Goal: Information Seeking & Learning: Learn about a topic

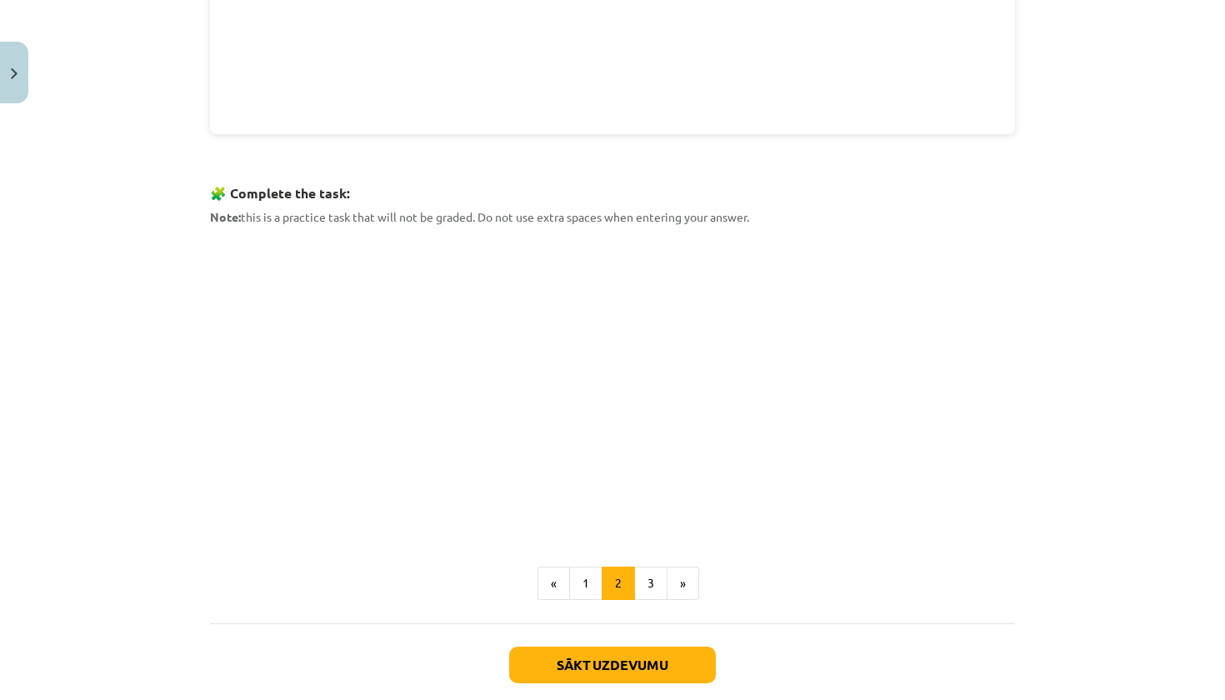
scroll to position [667, 0]
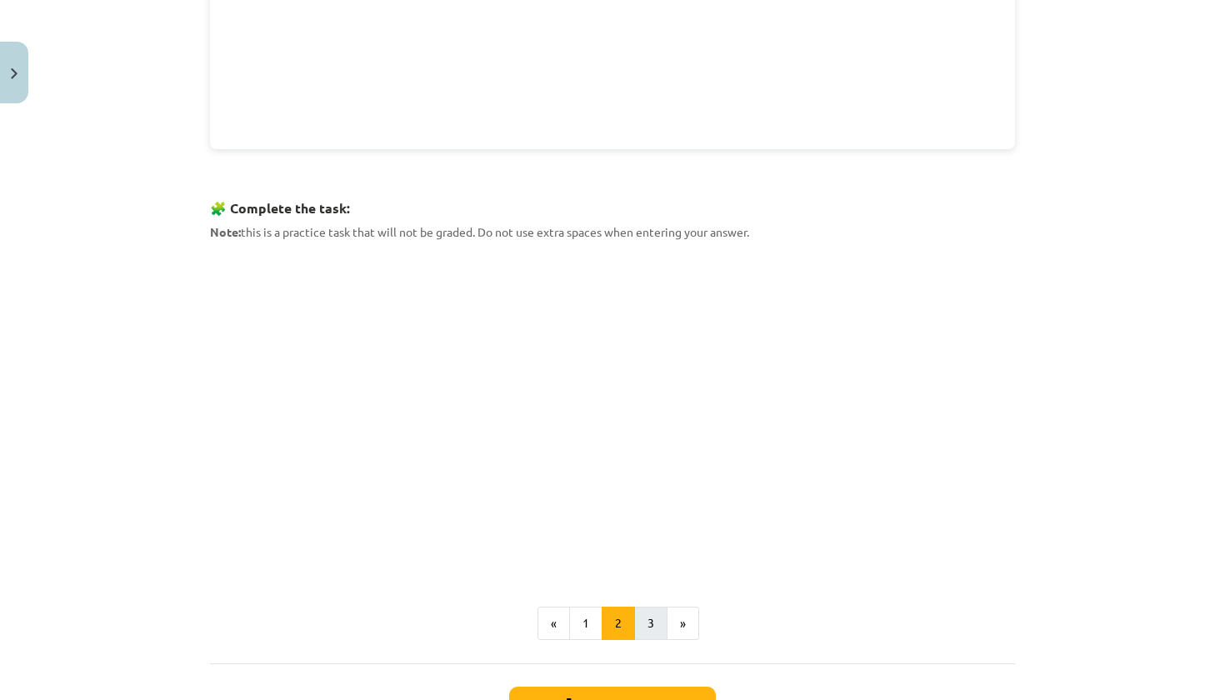
click at [657, 627] on button "3" at bounding box center [650, 623] width 33 height 33
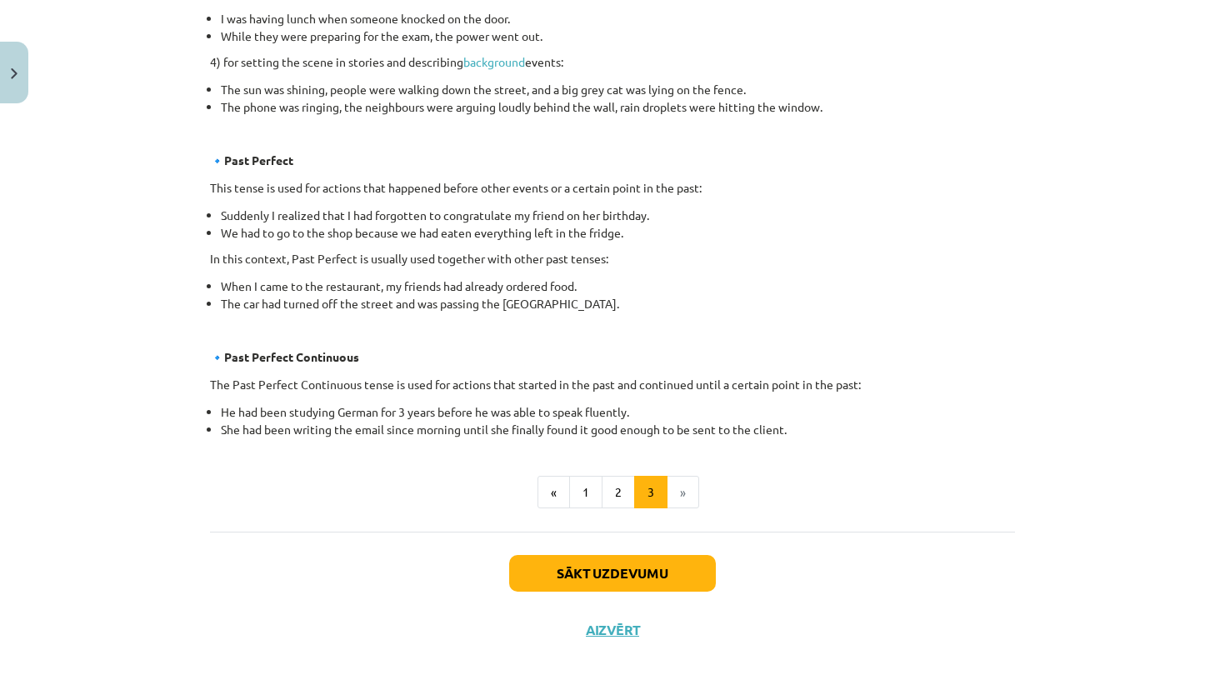
scroll to position [882, 0]
click at [634, 576] on button "Sākt uzdevumu" at bounding box center [612, 573] width 207 height 37
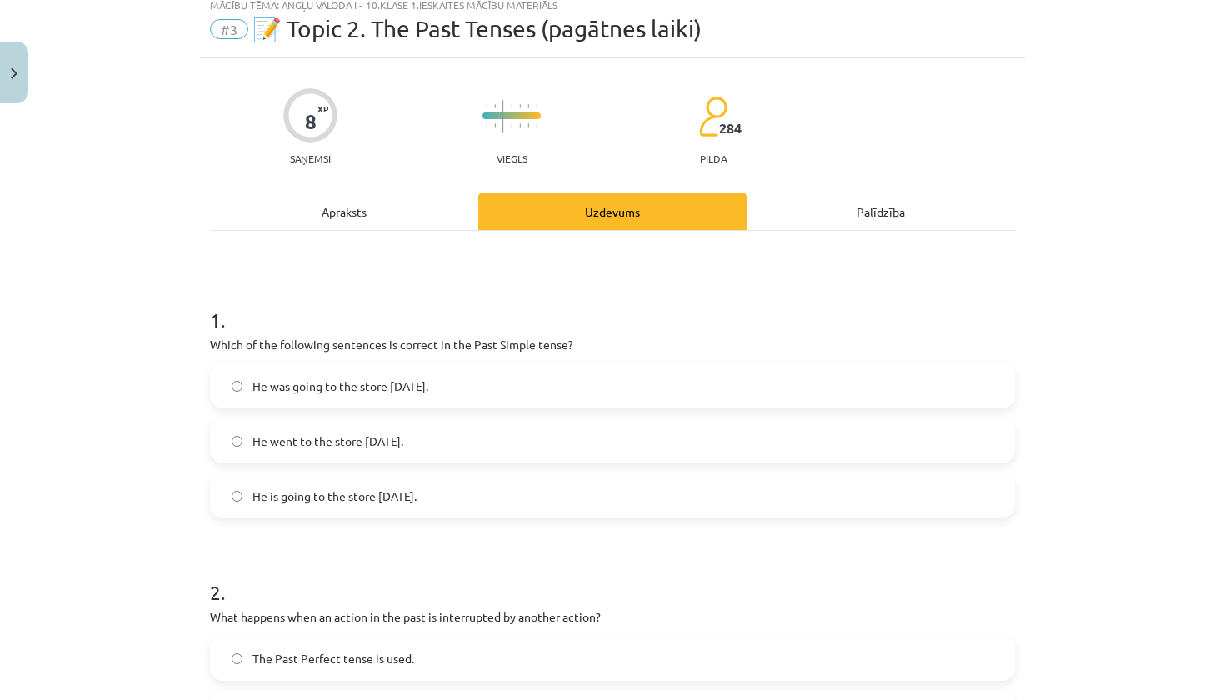
scroll to position [42, 0]
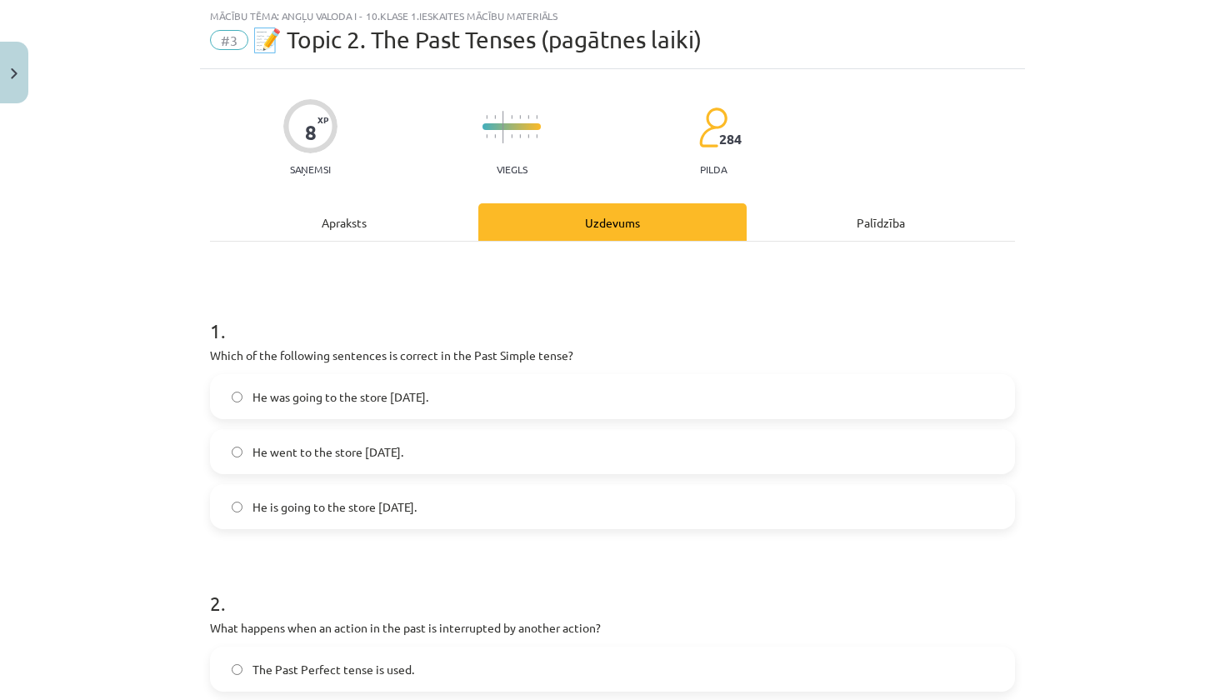
click at [440, 411] on label "He was going to the store [DATE]." at bounding box center [613, 397] width 802 height 42
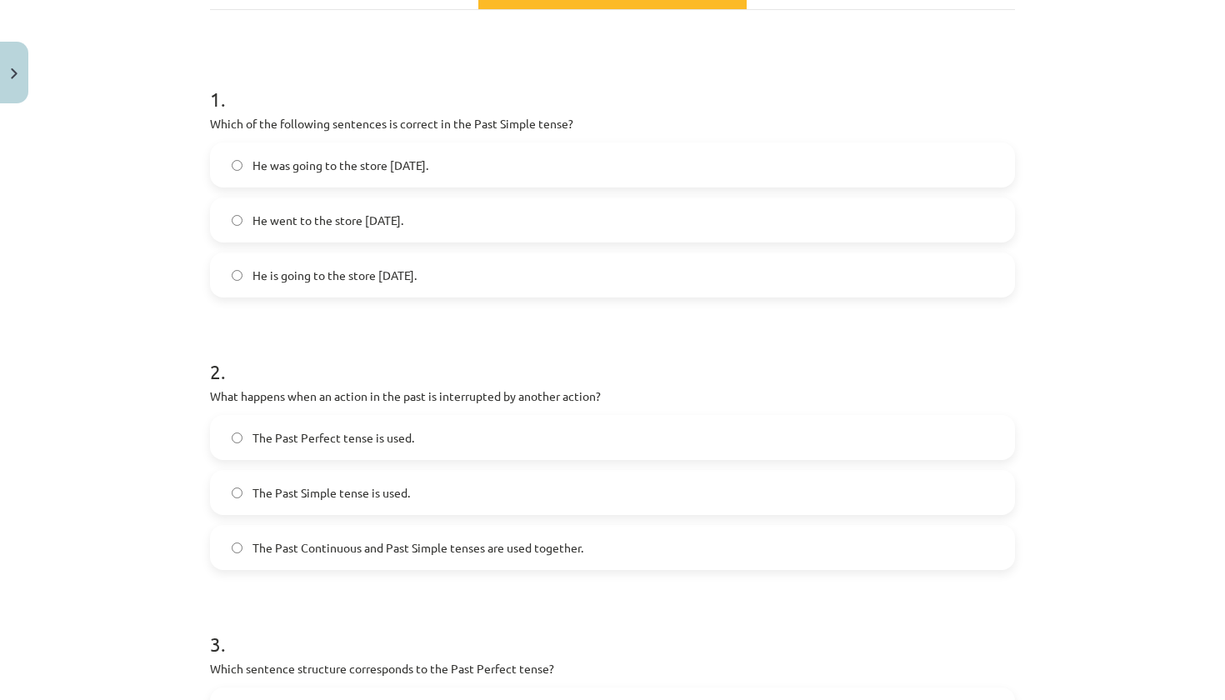
scroll to position [274, 0]
click at [415, 547] on span "The Past Continuous and Past Simple tenses are used together." at bounding box center [417, 546] width 331 height 17
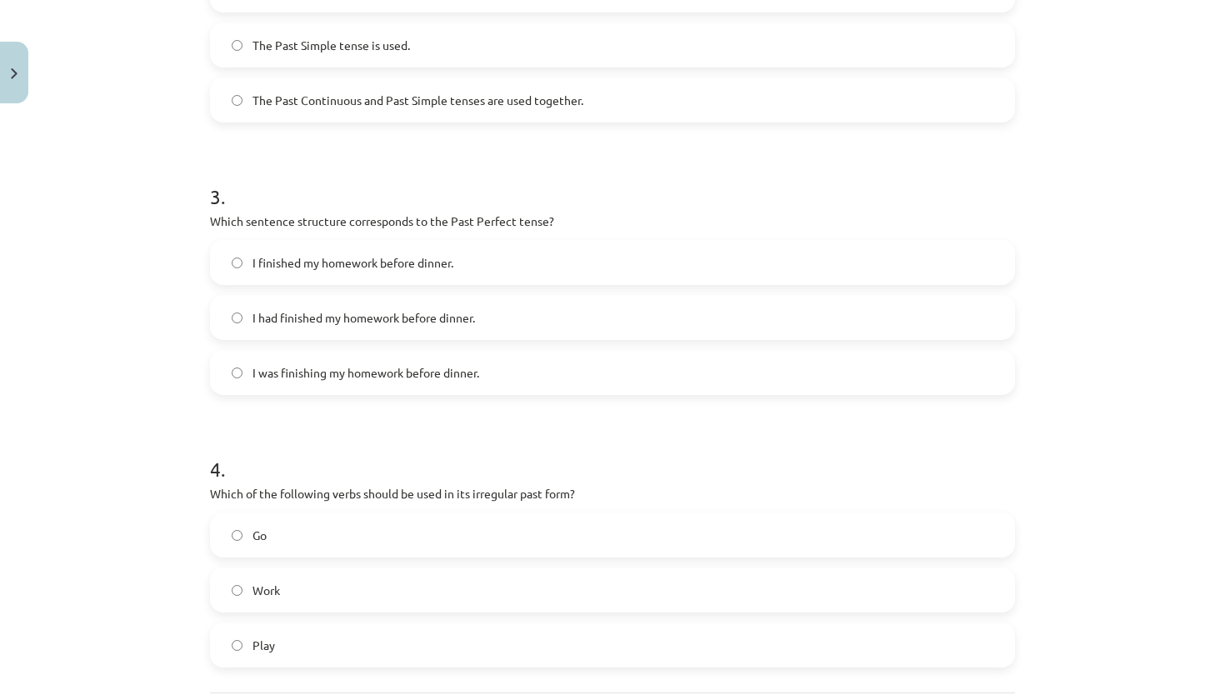
scroll to position [722, 0]
click at [312, 310] on span "I had finished my homework before dinner." at bounding box center [363, 316] width 222 height 17
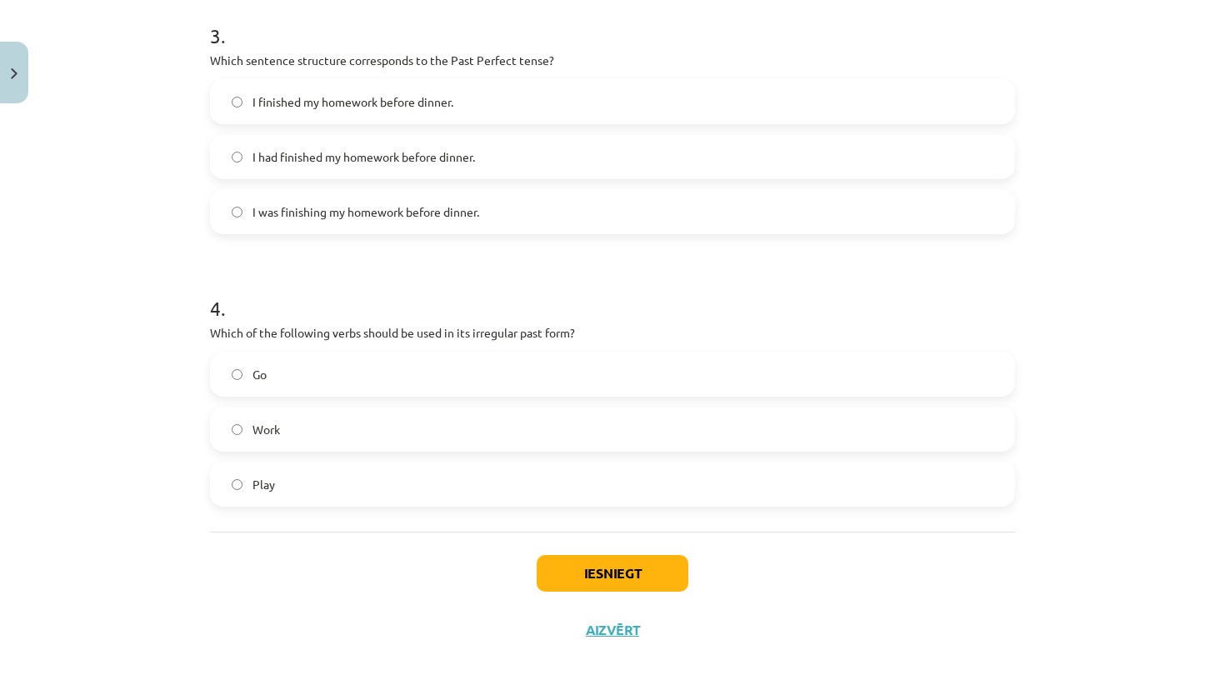
scroll to position [884, 0]
drag, startPoint x: 207, startPoint y: 327, endPoint x: 319, endPoint y: 481, distance: 190.8
copy div "Which of the following verbs should be used in its irregular past form? Go Work…"
click at [354, 281] on h1 "4 ." at bounding box center [612, 293] width 805 height 52
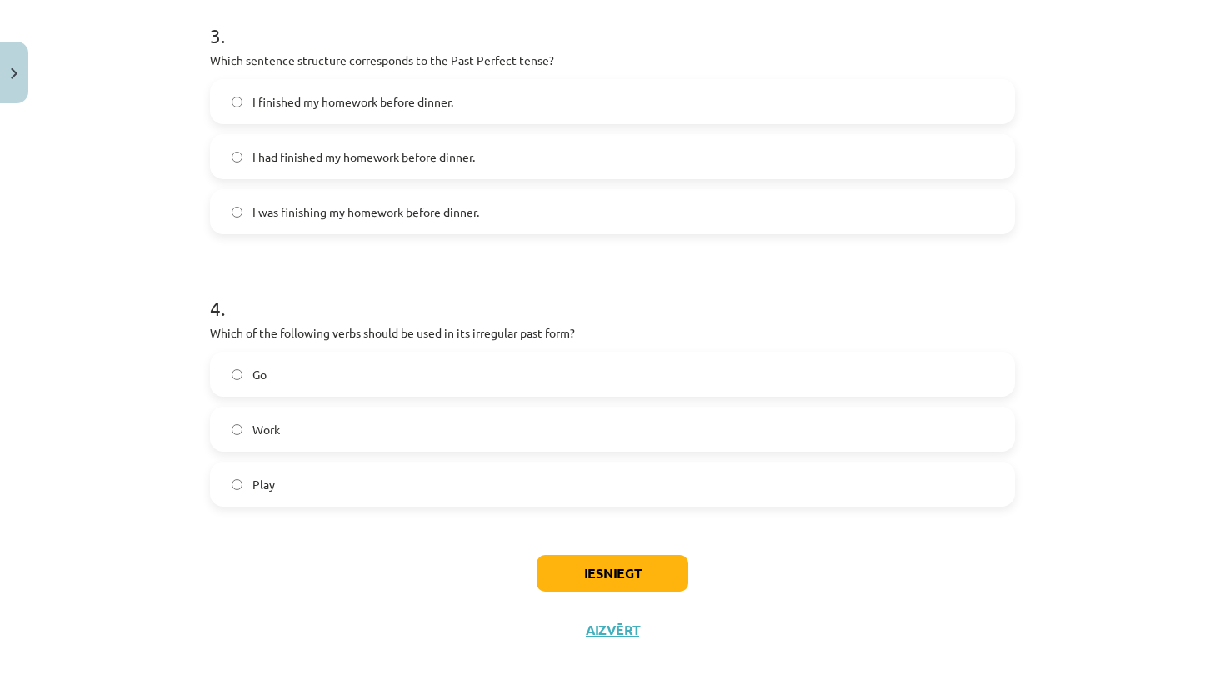
scroll to position [0, 0]
click at [263, 367] on span "Go" at bounding box center [259, 374] width 14 height 17
click at [568, 577] on button "Iesniegt" at bounding box center [613, 573] width 152 height 37
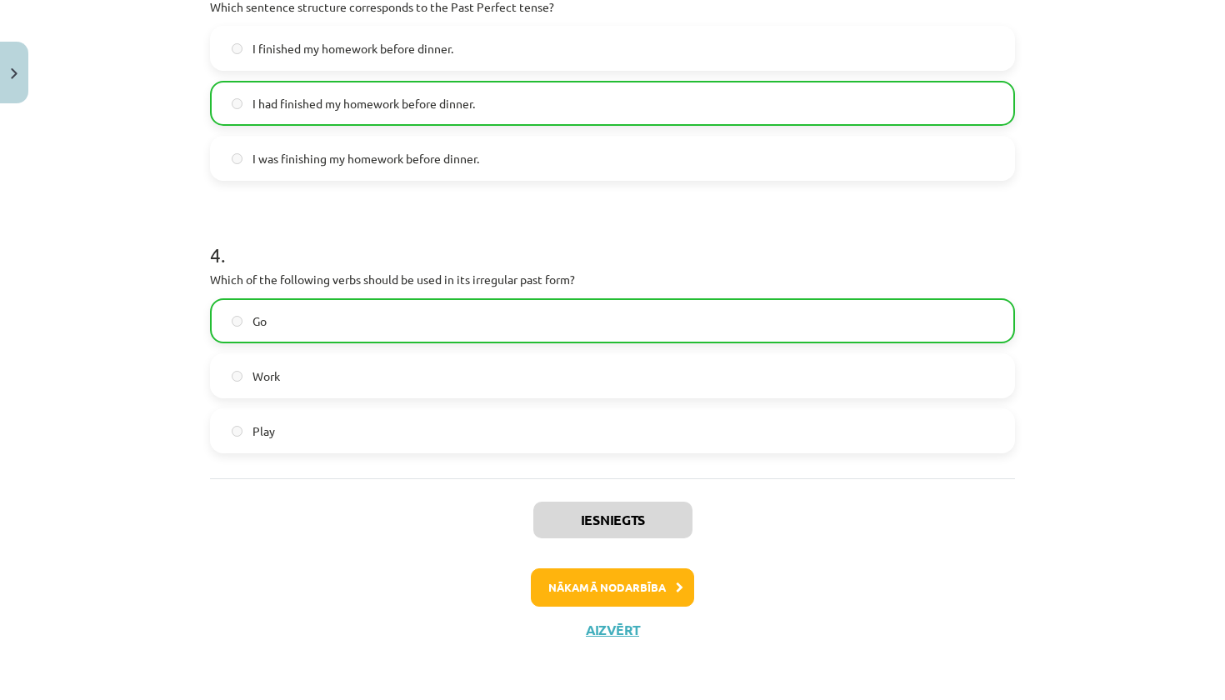
scroll to position [937, 0]
click at [615, 585] on button "Nākamā nodarbība" at bounding box center [612, 587] width 163 height 38
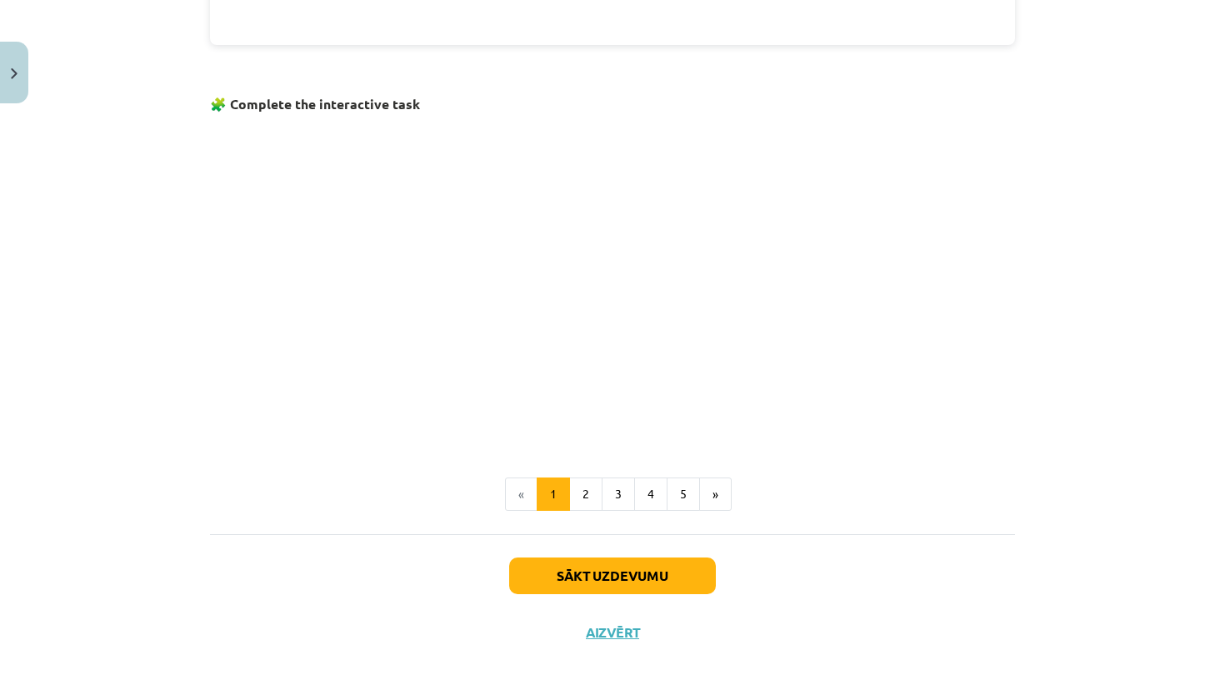
scroll to position [989, 0]
click at [598, 627] on button "Aizvērt" at bounding box center [612, 633] width 63 height 17
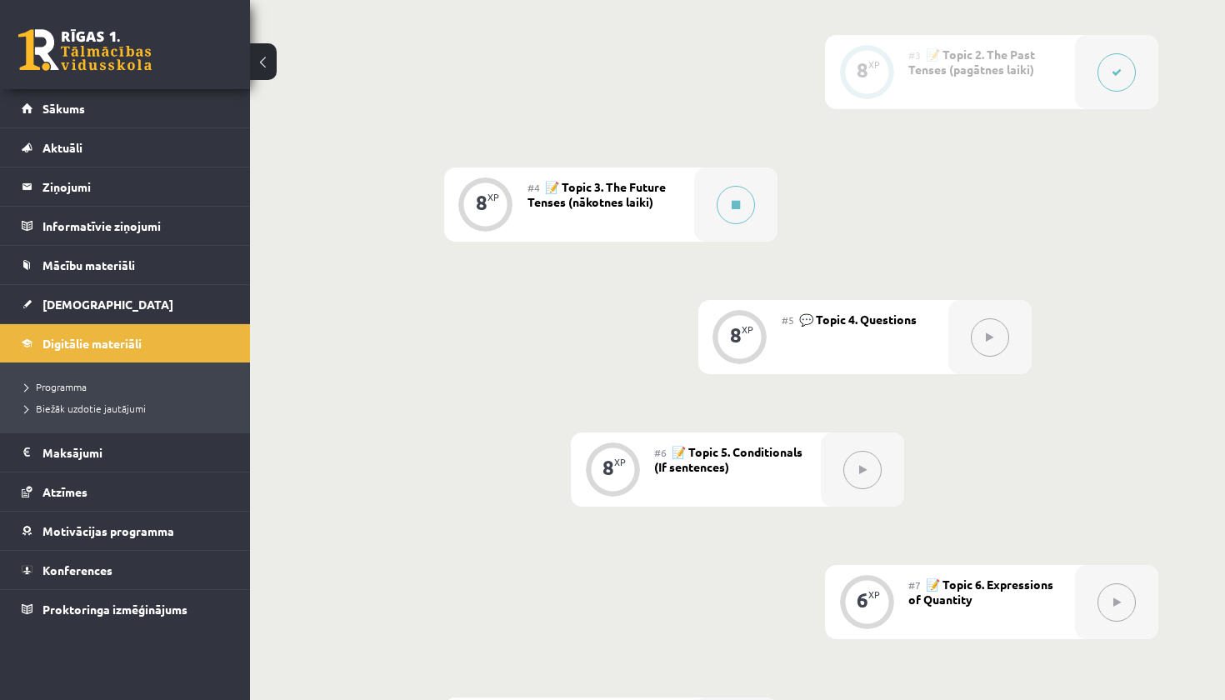
scroll to position [695, 0]
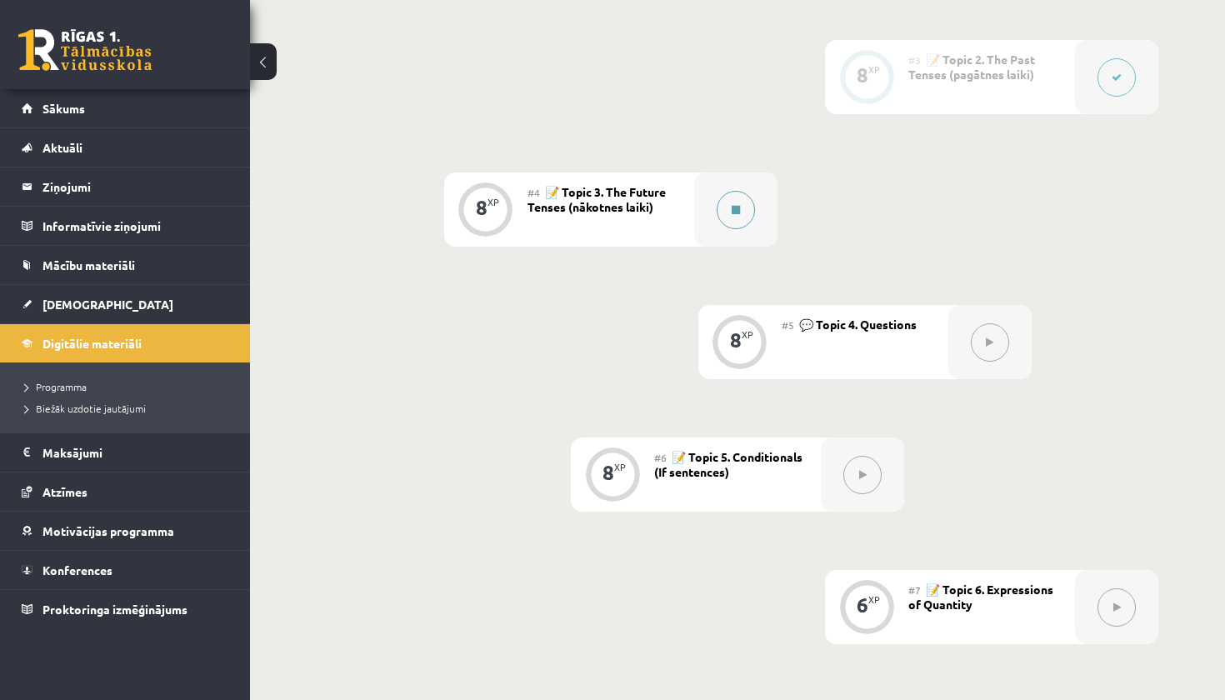
click at [724, 217] on button at bounding box center [736, 210] width 38 height 38
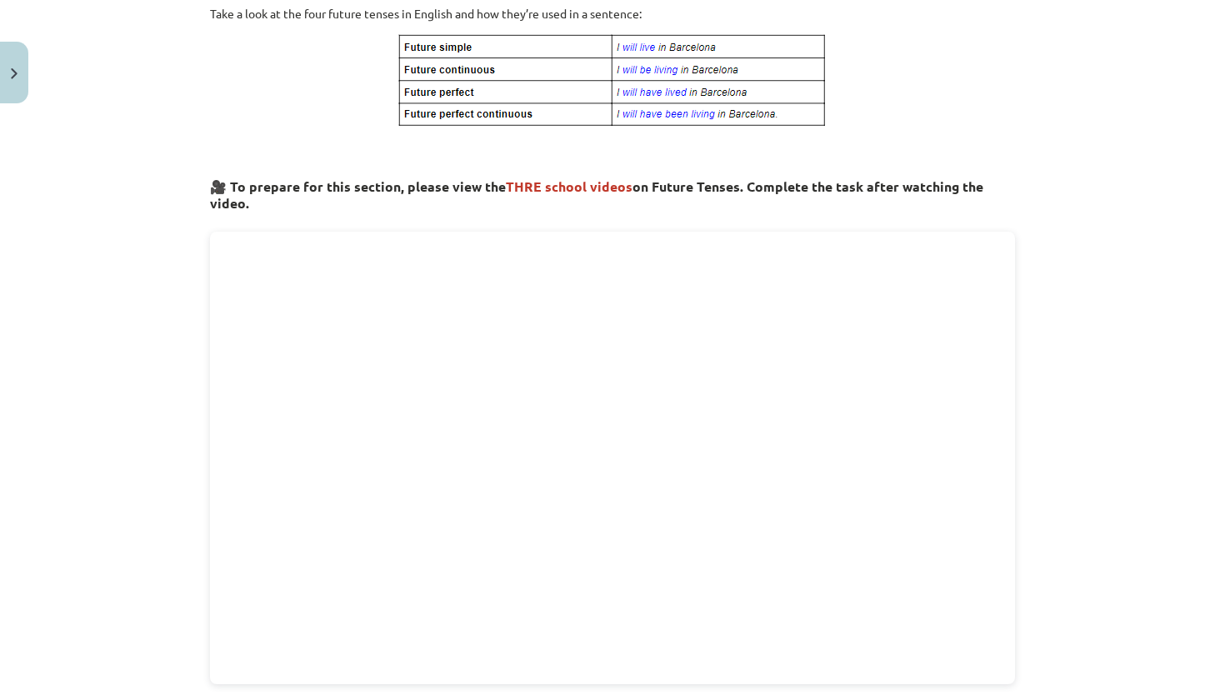
scroll to position [348, 0]
